Goal: Task Accomplishment & Management: Use online tool/utility

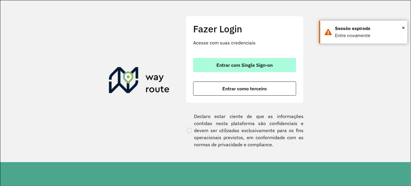
click at [259, 64] on span "Entrar com Single Sign-on" at bounding box center [245, 65] width 56 height 5
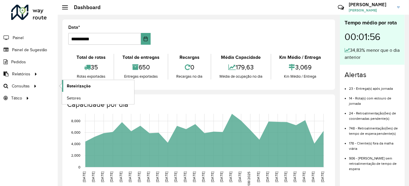
click at [98, 87] on link "Roteirização" at bounding box center [98, 86] width 72 height 12
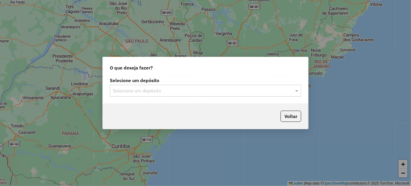
click at [279, 95] on div "Selecione um depósito" at bounding box center [205, 91] width 191 height 12
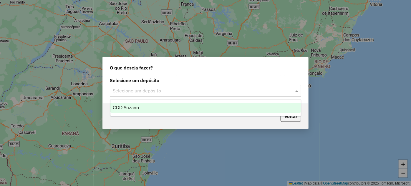
click at [236, 109] on div "CDD Suzano" at bounding box center [205, 108] width 191 height 10
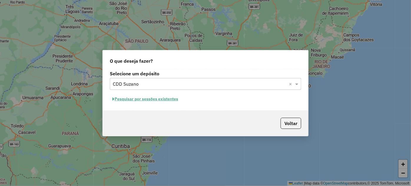
click at [138, 98] on button "Pesquisar por sessões existentes" at bounding box center [145, 99] width 71 height 9
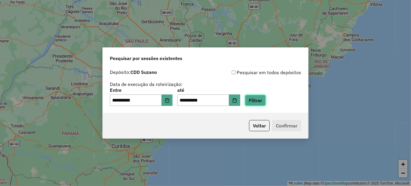
click at [266, 101] on button "Filtrar" at bounding box center [255, 100] width 21 height 11
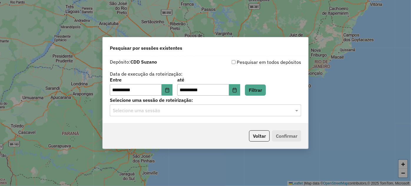
click at [188, 108] on input "text" at bounding box center [200, 110] width 174 height 7
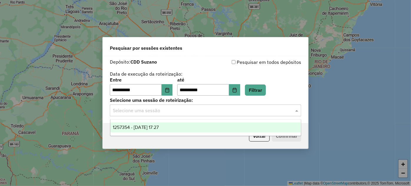
click at [173, 126] on div "1257354 - 02/09/2025 17:27" at bounding box center [205, 127] width 191 height 10
click at [173, 126] on div "Voltar Confirmar" at bounding box center [206, 135] width 206 height 25
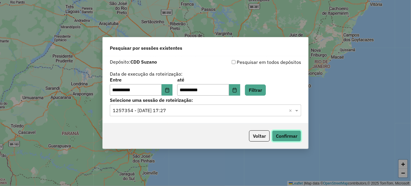
click at [292, 132] on button "Confirmar" at bounding box center [286, 135] width 29 height 11
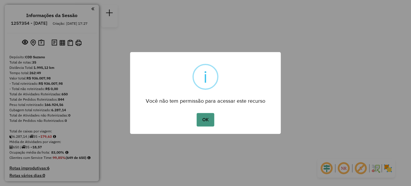
click at [205, 117] on button "OK" at bounding box center [205, 120] width 17 height 14
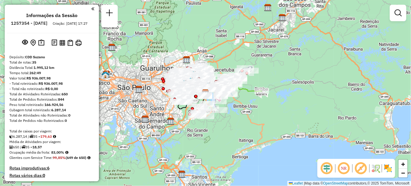
scroll to position [158, 0]
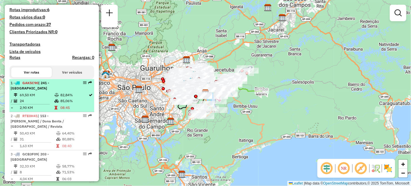
click at [49, 90] on span "| 241 - Vila Jacuí" at bounding box center [30, 86] width 39 height 10
select select "**********"
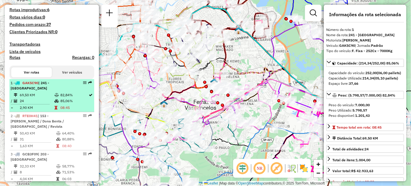
drag, startPoint x: 63, startPoint y: 94, endPoint x: 85, endPoint y: 105, distance: 24.5
click at [85, 104] on td "85,06%" at bounding box center [74, 101] width 29 height 6
click at [84, 85] on em at bounding box center [85, 83] width 4 height 4
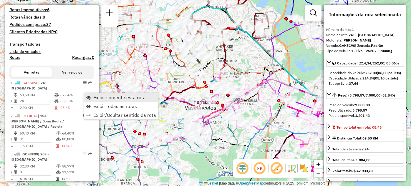
click at [90, 100] on link "Exibir somente esta rota" at bounding box center [121, 97] width 74 height 9
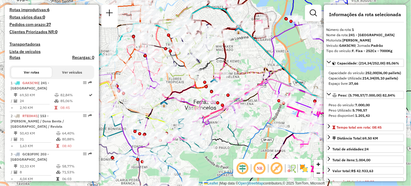
click at [90, 100] on link "Exibir somente esta rota" at bounding box center [121, 97] width 74 height 9
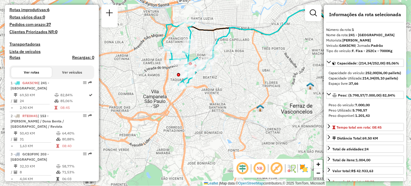
drag, startPoint x: 143, startPoint y: 85, endPoint x: 233, endPoint y: 88, distance: 89.9
click at [233, 88] on div "Janela de atendimento Grade de atendimento Capacidade Transportadoras Veículos …" at bounding box center [205, 93] width 411 height 186
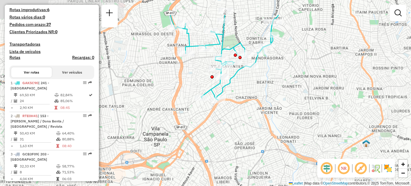
drag, startPoint x: 246, startPoint y: 56, endPoint x: 269, endPoint y: 90, distance: 40.5
click at [269, 90] on div "Janela de atendimento Grade de atendimento Capacidade Transportadoras Veículos …" at bounding box center [205, 93] width 411 height 186
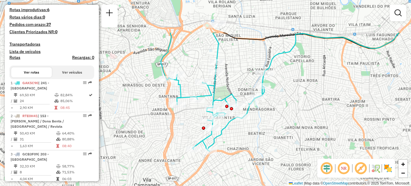
drag, startPoint x: 279, startPoint y: 83, endPoint x: 271, endPoint y: 134, distance: 51.9
click at [271, 134] on div "Janela de atendimento Grade de atendimento Capacidade Transportadoras Veículos …" at bounding box center [205, 93] width 411 height 186
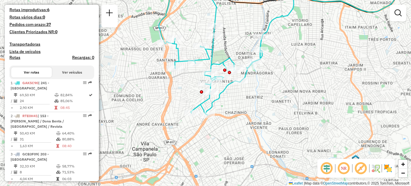
drag, startPoint x: 134, startPoint y: 145, endPoint x: 132, endPoint y: 126, distance: 19.3
click at [132, 126] on div "Janela de atendimento Grade de atendimento Capacidade Transportadoras Veículos …" at bounding box center [205, 93] width 411 height 186
drag, startPoint x: 132, startPoint y: 126, endPoint x: 153, endPoint y: 111, distance: 26.2
click at [132, 126] on div "Janela de atendimento Grade de atendimento Capacidade Transportadoras Veículos …" at bounding box center [205, 93] width 411 height 186
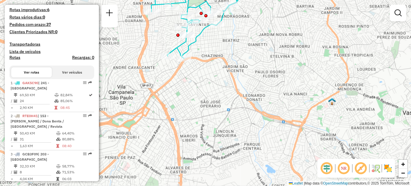
drag, startPoint x: 200, startPoint y: 163, endPoint x: 177, endPoint y: 106, distance: 61.5
click at [177, 106] on div "Janela de atendimento Grade de atendimento Capacidade Transportadoras Veículos …" at bounding box center [205, 93] width 411 height 186
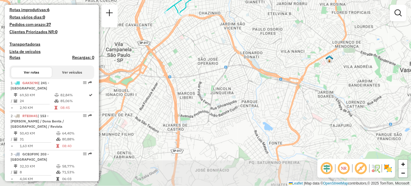
drag, startPoint x: 197, startPoint y: 125, endPoint x: 196, endPoint y: 90, distance: 35.4
click at [196, 90] on div "Janela de atendimento Grade de atendimento Capacidade Transportadoras Veículos …" at bounding box center [205, 93] width 411 height 186
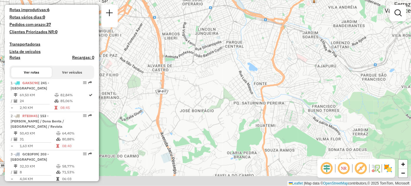
drag, startPoint x: 228, startPoint y: 153, endPoint x: 211, endPoint y: 97, distance: 59.3
click at [211, 97] on div "Janela de atendimento Grade de atendimento Capacidade Transportadoras Veículos …" at bounding box center [205, 93] width 411 height 186
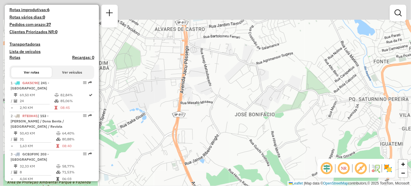
drag, startPoint x: 190, startPoint y: 49, endPoint x: 201, endPoint y: 118, distance: 69.8
click at [201, 118] on div "Janela de atendimento Grade de atendimento Capacidade Transportadoras Veículos …" at bounding box center [205, 93] width 411 height 186
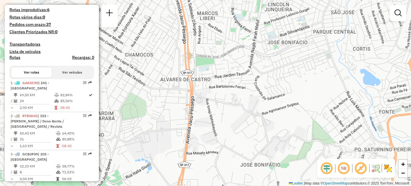
drag, startPoint x: 197, startPoint y: 44, endPoint x: 203, endPoint y: 94, distance: 51.0
click at [203, 94] on div "Janela de atendimento Grade de atendimento Capacidade Transportadoras Veículos …" at bounding box center [205, 93] width 411 height 186
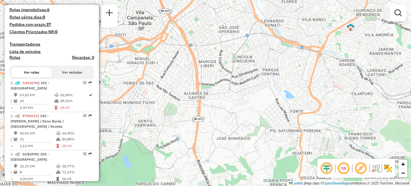
drag, startPoint x: 204, startPoint y: 83, endPoint x: 207, endPoint y: 95, distance: 11.9
click at [207, 95] on div "Janela de atendimento Grade de atendimento Capacidade Transportadoras Veículos …" at bounding box center [205, 93] width 411 height 186
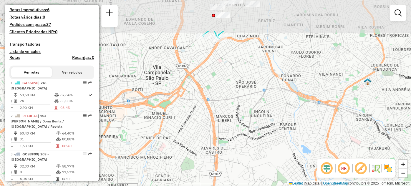
drag, startPoint x: 203, startPoint y: 43, endPoint x: 216, endPoint y: 85, distance: 44.1
click at [216, 85] on div "Janela de atendimento Grade de atendimento Capacidade Transportadoras Veículos …" at bounding box center [205, 93] width 411 height 186
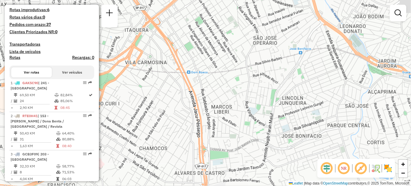
drag, startPoint x: 195, startPoint y: 70, endPoint x: 185, endPoint y: 37, distance: 34.7
click at [185, 39] on div "Janela de atendimento Grade de atendimento Capacidade Transportadoras Veículos …" at bounding box center [205, 93] width 411 height 186
click at [185, 37] on div "Janela de atendimento Grade de atendimento Capacidade Transportadoras Veículos …" at bounding box center [205, 93] width 411 height 186
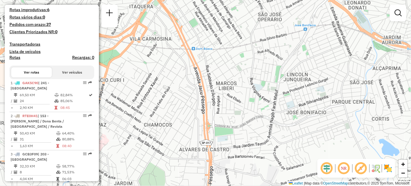
drag, startPoint x: 185, startPoint y: 34, endPoint x: 189, endPoint y: 20, distance: 14.6
click at [189, 20] on div "Janela de atendimento Grade de atendimento Capacidade Transportadoras Veículos …" at bounding box center [205, 93] width 411 height 186
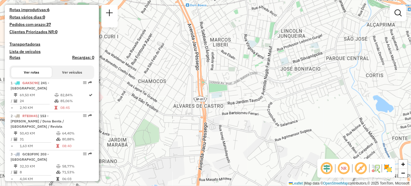
drag, startPoint x: 211, startPoint y: 130, endPoint x: 211, endPoint y: 101, distance: 28.6
click at [211, 101] on div "Janela de atendimento Grade de atendimento Capacidade Transportadoras Veículos …" at bounding box center [205, 93] width 411 height 186
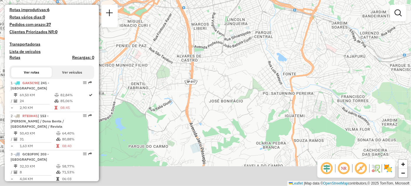
drag, startPoint x: 195, startPoint y: 140, endPoint x: 191, endPoint y: 117, distance: 22.8
click at [191, 117] on div "Janela de atendimento Grade de atendimento Capacidade Transportadoras Veículos …" at bounding box center [205, 93] width 411 height 186
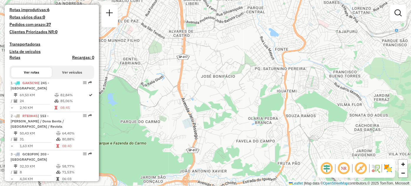
drag, startPoint x: 210, startPoint y: 113, endPoint x: 213, endPoint y: 87, distance: 26.6
click at [213, 87] on div "Janela de atendimento Grade de atendimento Capacidade Transportadoras Veículos …" at bounding box center [205, 93] width 411 height 186
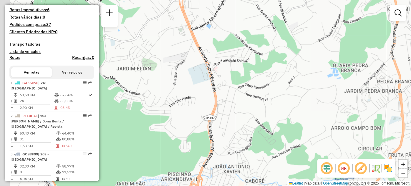
drag, startPoint x: 193, startPoint y: 62, endPoint x: 208, endPoint y: 85, distance: 28.5
click at [208, 85] on div "Janela de atendimento Grade de atendimento Capacidade Transportadoras Veículos …" at bounding box center [205, 93] width 411 height 186
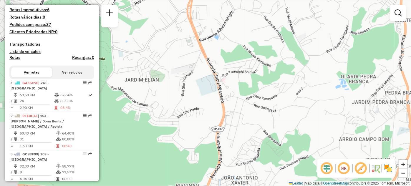
drag, startPoint x: 208, startPoint y: 85, endPoint x: 210, endPoint y: 82, distance: 3.8
click at [208, 85] on div "Janela de atendimento Grade de atendimento Capacidade Transportadoras Veículos …" at bounding box center [205, 93] width 411 height 186
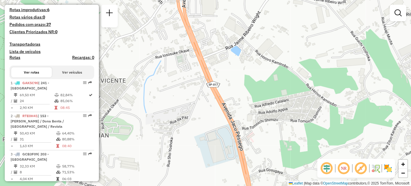
drag, startPoint x: 220, startPoint y: 85, endPoint x: 229, endPoint y: 132, distance: 48.5
click at [237, 172] on div "Janela de atendimento Grade de atendimento Capacidade Transportadoras Veículos …" at bounding box center [205, 93] width 411 height 186
click at [237, 171] on div "Janela de atendimento Grade de atendimento Capacidade Transportadoras Veículos …" at bounding box center [205, 93] width 411 height 186
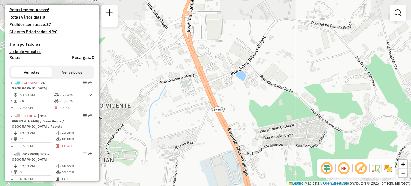
drag, startPoint x: 215, startPoint y: 49, endPoint x: 241, endPoint y: 167, distance: 120.5
click at [241, 167] on div "Janela de atendimento Grade de atendimento Capacidade Transportadoras Veículos …" at bounding box center [205, 93] width 411 height 186
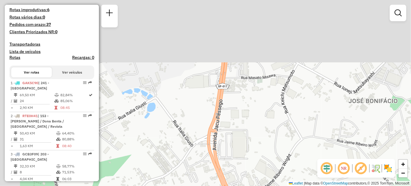
click at [241, 167] on div "Janela de atendimento Grade de atendimento Capacidade Transportadoras Veículos …" at bounding box center [205, 93] width 411 height 186
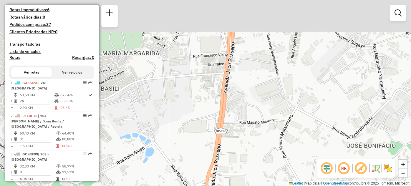
drag, startPoint x: 240, startPoint y: 90, endPoint x: 239, endPoint y: 151, distance: 61.3
click at [239, 151] on div "Janela de atendimento Grade de atendimento Capacidade Transportadoras Veículos …" at bounding box center [205, 93] width 411 height 186
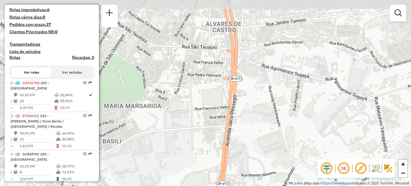
drag, startPoint x: 239, startPoint y: 72, endPoint x: 241, endPoint y: 102, distance: 30.7
click at [241, 102] on div "Janela de atendimento Grade de atendimento Capacidade Transportadoras Veículos …" at bounding box center [205, 93] width 411 height 186
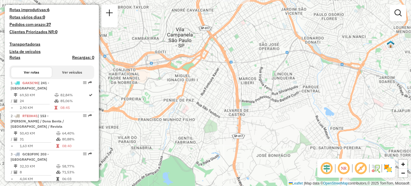
drag, startPoint x: 221, startPoint y: 132, endPoint x: 220, endPoint y: 137, distance: 5.2
click at [220, 137] on div "Janela de atendimento Grade de atendimento Capacidade Transportadoras Veículos …" at bounding box center [205, 93] width 411 height 186
